Goal: Information Seeking & Learning: Check status

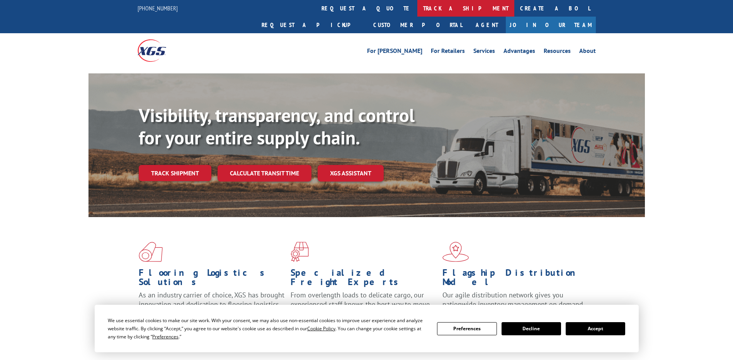
click at [418, 9] on link "track a shipment" at bounding box center [466, 8] width 97 height 17
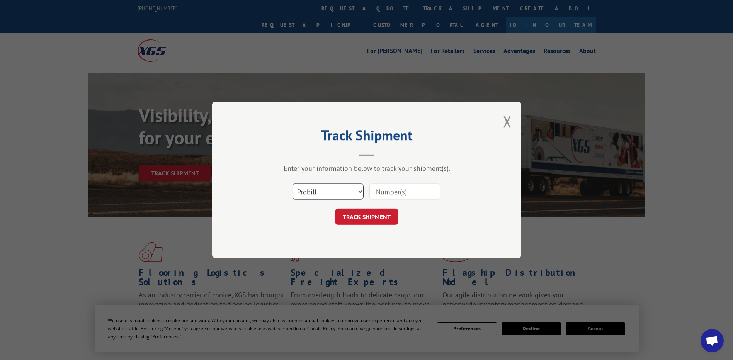
scroll to position [1924, 0]
click at [359, 191] on select "Select category... Probill BOL PO" at bounding box center [328, 192] width 71 height 16
select select "po"
click at [293, 184] on select "Select category... Probill BOL PO" at bounding box center [328, 192] width 71 height 16
click at [395, 201] on div "Select category... Probill BOL PO" at bounding box center [367, 192] width 232 height 26
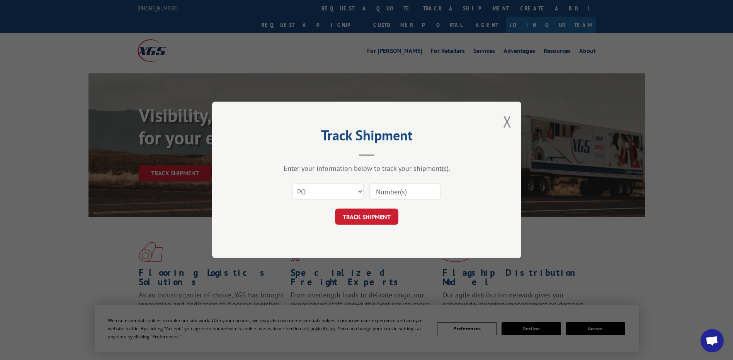
click at [401, 189] on input at bounding box center [405, 192] width 71 height 16
paste input "41510673"
type input "41510673"
click at [371, 213] on button "TRACK SHIPMENT" at bounding box center [366, 217] width 63 height 16
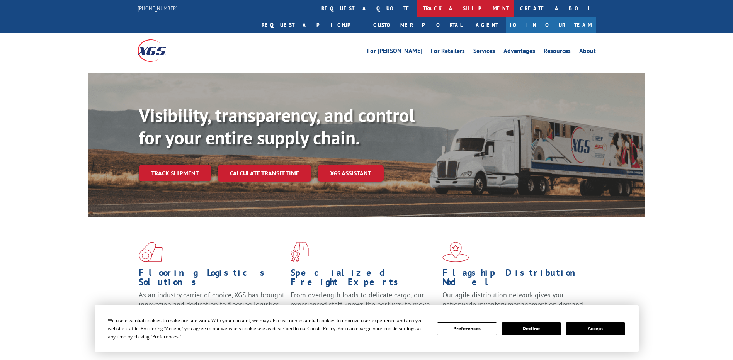
click at [418, 2] on link "track a shipment" at bounding box center [466, 8] width 97 height 17
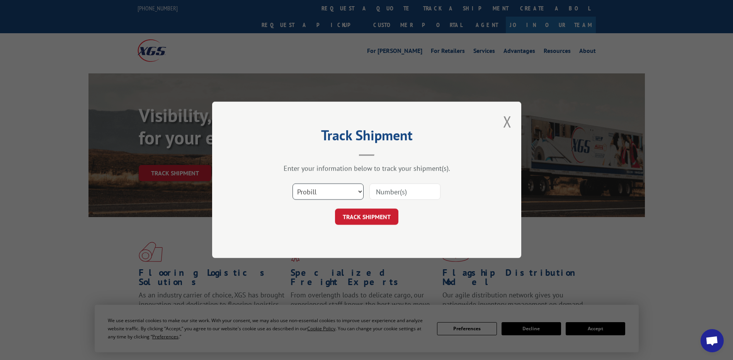
scroll to position [1924, 0]
click at [349, 193] on select "Select category... Probill BOL PO" at bounding box center [328, 192] width 71 height 16
select select "po"
click at [293, 184] on select "Select category... Probill BOL PO" at bounding box center [328, 192] width 71 height 16
paste input "25548120"
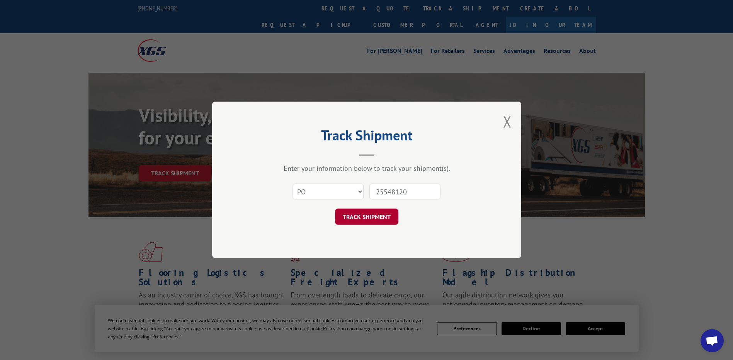
type input "25548120"
click at [369, 222] on button "TRACK SHIPMENT" at bounding box center [366, 217] width 63 height 16
